Goal: Task Accomplishment & Management: Complete application form

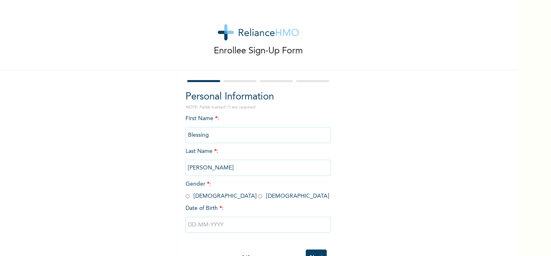
click at [258, 197] on input "radio" at bounding box center [260, 196] width 4 height 8
radio input "true"
click at [224, 224] on input "text" at bounding box center [258, 224] width 145 height 16
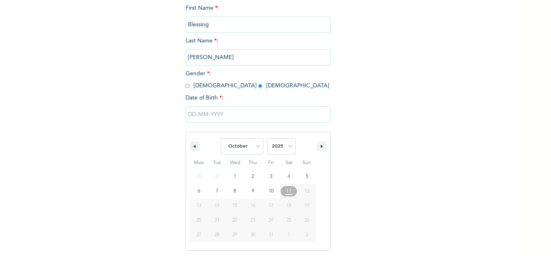
scroll to position [111, 0]
click at [256, 145] on select "January February March April May June July August September October November De…" at bounding box center [242, 145] width 43 height 16
select select "6"
click at [221, 137] on select "January February March April May June July August September October November De…" at bounding box center [242, 145] width 43 height 16
click at [284, 142] on select "2025 2024 2023 2022 2021 2020 2019 2018 2017 2016 2015 2014 2013 2012 2011 2010…" at bounding box center [282, 145] width 28 height 16
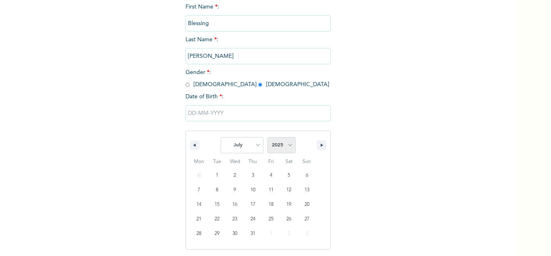
select select "1983"
click at [268, 137] on select "2025 2024 2023 2022 2021 2020 2019 2018 2017 2016 2015 2014 2013 2012 2011 2010…" at bounding box center [282, 145] width 28 height 16
type input "07/04/1983"
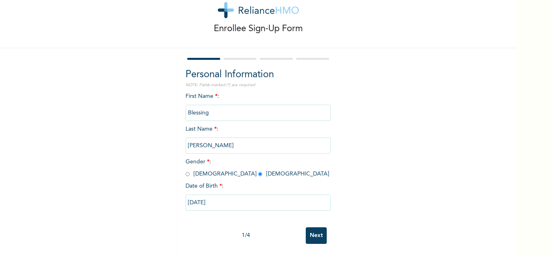
click at [315, 232] on input "Next" at bounding box center [316, 235] width 21 height 17
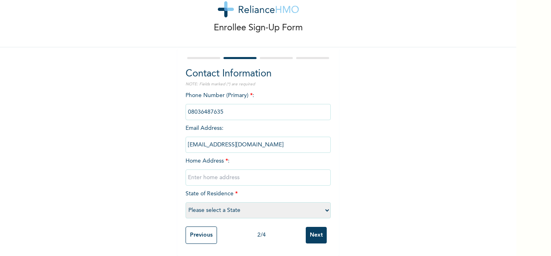
click at [217, 169] on input "text" at bounding box center [258, 177] width 145 height 16
type input "37 [GEOGRAPHIC_DATA] [GEOGRAPHIC_DATA]"
click at [236, 210] on select "Please select a State [PERSON_NAME] (FCT) [PERSON_NAME] Ibom [GEOGRAPHIC_DATA] …" at bounding box center [258, 210] width 145 height 16
select select "15"
click at [186, 202] on select "Please select a State [PERSON_NAME] (FCT) [PERSON_NAME] Ibom [GEOGRAPHIC_DATA] …" at bounding box center [258, 210] width 145 height 16
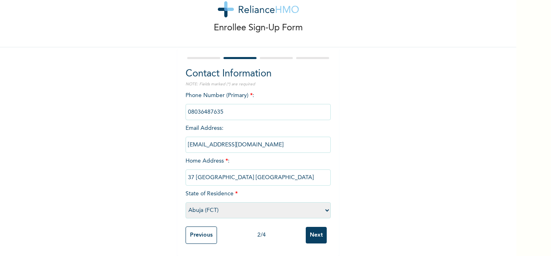
click at [312, 227] on input "Next" at bounding box center [316, 234] width 21 height 17
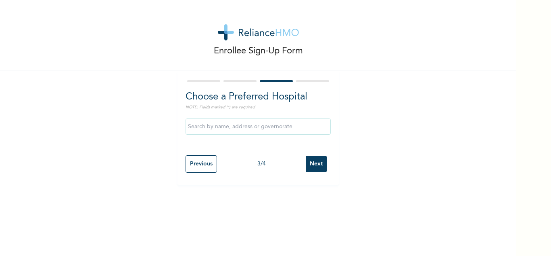
click at [230, 125] on input "text" at bounding box center [258, 126] width 145 height 16
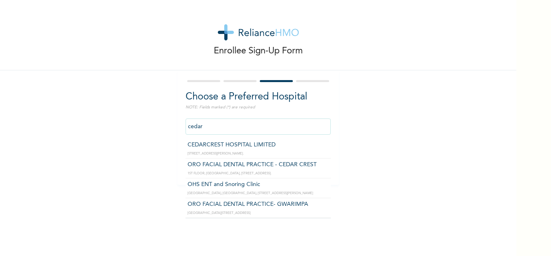
type input "CEDARCREST HOSPITAL LIMITED"
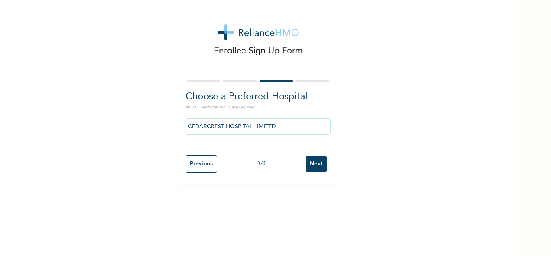
click at [313, 165] on input "Next" at bounding box center [316, 163] width 21 height 17
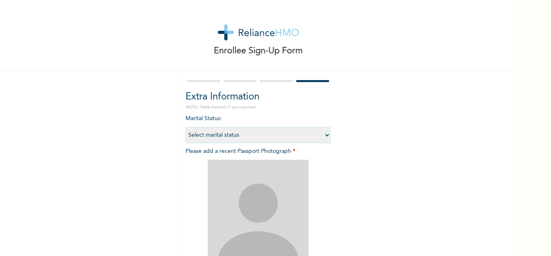
click at [283, 135] on select "Select marital status [DEMOGRAPHIC_DATA] Married [DEMOGRAPHIC_DATA] Widow/[DEMO…" at bounding box center [258, 135] width 145 height 16
select select "2"
click at [186, 127] on select "Select marital status [DEMOGRAPHIC_DATA] Married [DEMOGRAPHIC_DATA] Widow/[DEMO…" at bounding box center [258, 135] width 145 height 16
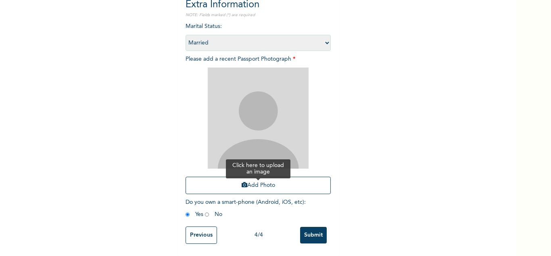
click at [248, 184] on button "Add Photo" at bounding box center [258, 184] width 145 height 17
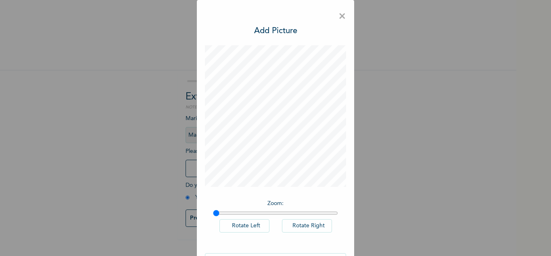
scroll to position [26, 0]
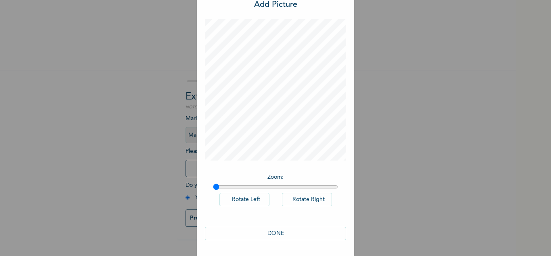
click at [273, 234] on button "DONE" at bounding box center [275, 232] width 141 height 13
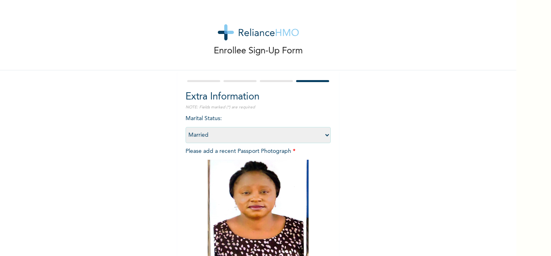
scroll to position [98, 0]
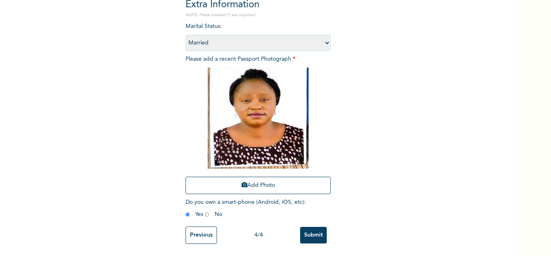
click at [310, 230] on input "Submit" at bounding box center [313, 234] width 27 height 17
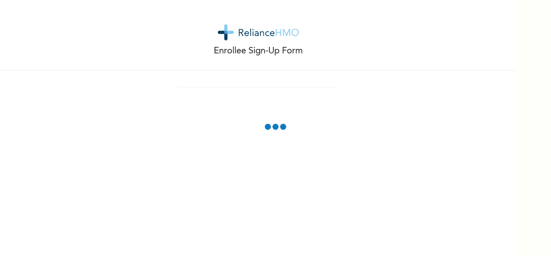
scroll to position [0, 0]
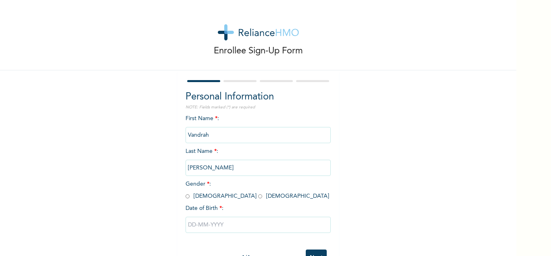
click at [258, 196] on input "radio" at bounding box center [260, 196] width 4 height 8
radio input "true"
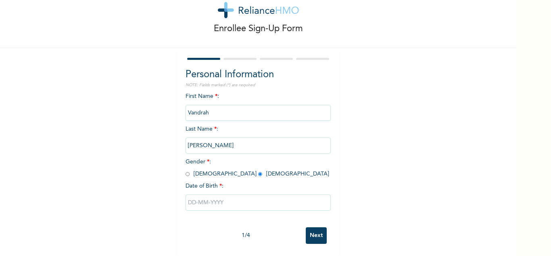
click at [221, 194] on input "text" at bounding box center [258, 202] width 145 height 16
select select "9"
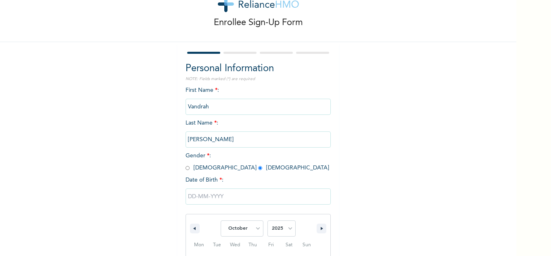
scroll to position [111, 0]
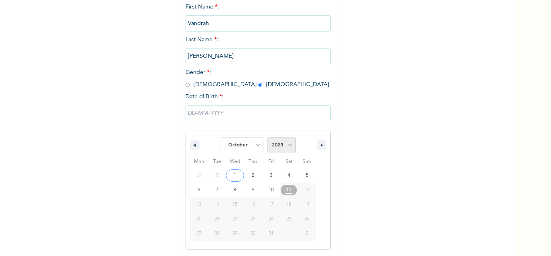
click at [279, 142] on select "2025 2024 2023 2022 2021 2020 2019 2018 2017 2016 2015 2014 2013 2012 2011 2010…" at bounding box center [282, 145] width 28 height 16
select select "2021"
click at [268, 137] on select "2025 2024 2023 2022 2021 2020 2019 2018 2017 2016 2015 2014 2013 2012 2011 2010…" at bounding box center [282, 145] width 28 height 16
click at [252, 149] on select "January February March April May June July August September October November De…" at bounding box center [242, 145] width 43 height 16
select select "3"
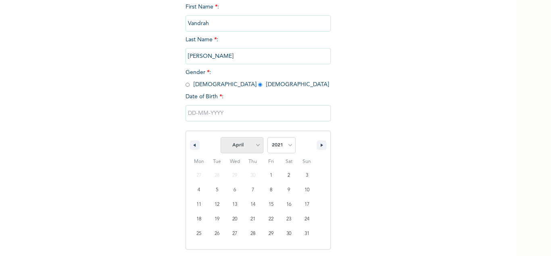
click at [221, 137] on select "January February March April May June July August September October November De…" at bounding box center [242, 145] width 43 height 16
type input "[DATE]"
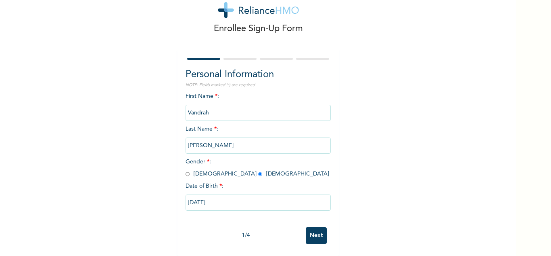
scroll to position [28, 0]
click at [311, 230] on input "Next" at bounding box center [316, 235] width 21 height 17
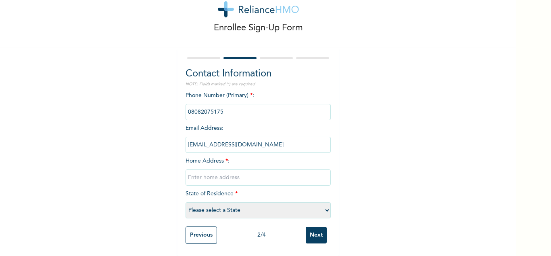
click at [217, 170] on input "text" at bounding box center [258, 177] width 145 height 16
type input "37 [GEOGRAPHIC_DATA] [GEOGRAPHIC_DATA]"
click at [222, 202] on select "Please select a State [PERSON_NAME] (FCT) [PERSON_NAME] Ibom [GEOGRAPHIC_DATA] …" at bounding box center [258, 210] width 145 height 16
select select "15"
click at [186, 202] on select "Please select a State [PERSON_NAME] (FCT) [PERSON_NAME] Ibom [GEOGRAPHIC_DATA] …" at bounding box center [258, 210] width 145 height 16
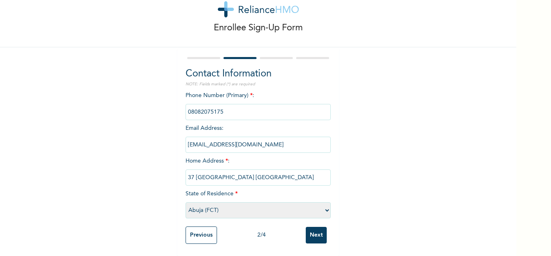
click at [312, 226] on input "Next" at bounding box center [316, 234] width 21 height 17
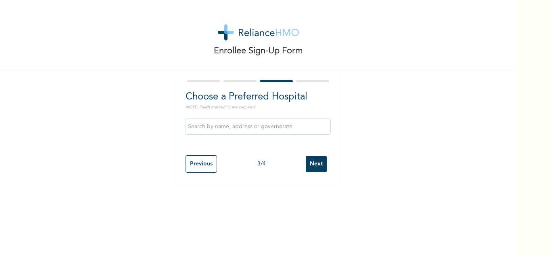
click at [245, 122] on input "text" at bounding box center [258, 126] width 145 height 16
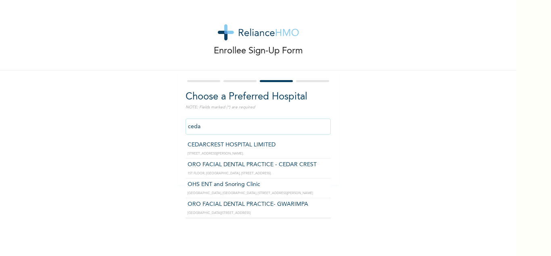
type input "CEDARCREST HOSPITAL LIMITED"
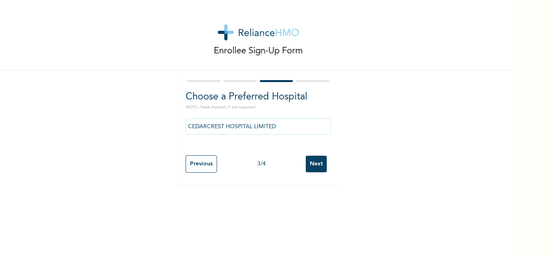
click at [311, 168] on input "Next" at bounding box center [316, 163] width 21 height 17
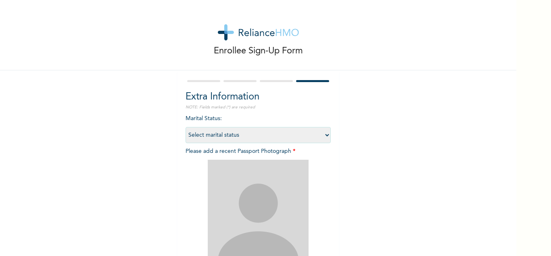
click at [287, 132] on select "Select marital status [DEMOGRAPHIC_DATA] Married [DEMOGRAPHIC_DATA] Widow/[DEMO…" at bounding box center [258, 135] width 145 height 16
select select "1"
click at [186, 127] on select "Select marital status [DEMOGRAPHIC_DATA] Married [DEMOGRAPHIC_DATA] Widow/[DEMO…" at bounding box center [258, 135] width 145 height 16
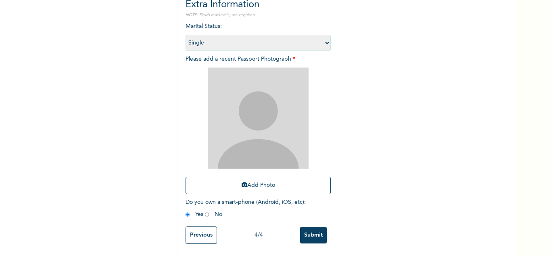
scroll to position [98, 0]
click at [237, 185] on button "Add Photo" at bounding box center [258, 184] width 145 height 17
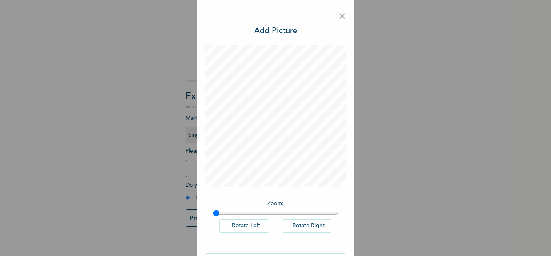
scroll to position [26, 0]
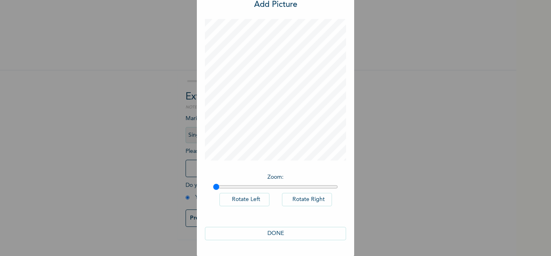
click at [286, 234] on button "DONE" at bounding box center [275, 232] width 141 height 13
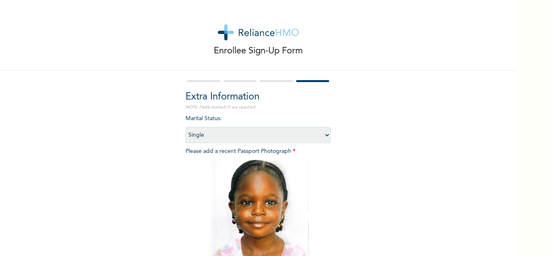
scroll to position [98, 0]
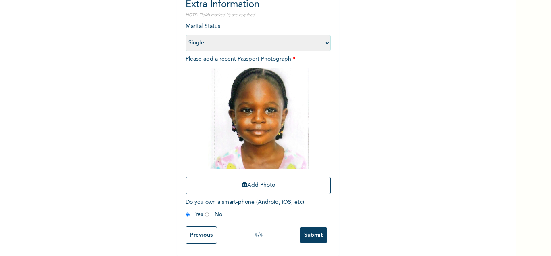
click at [309, 227] on input "Submit" at bounding box center [313, 234] width 27 height 17
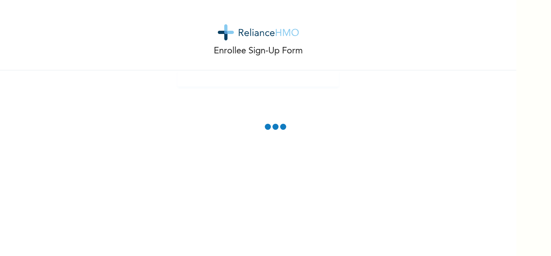
scroll to position [0, 0]
